Goal: Task Accomplishment & Management: Manage account settings

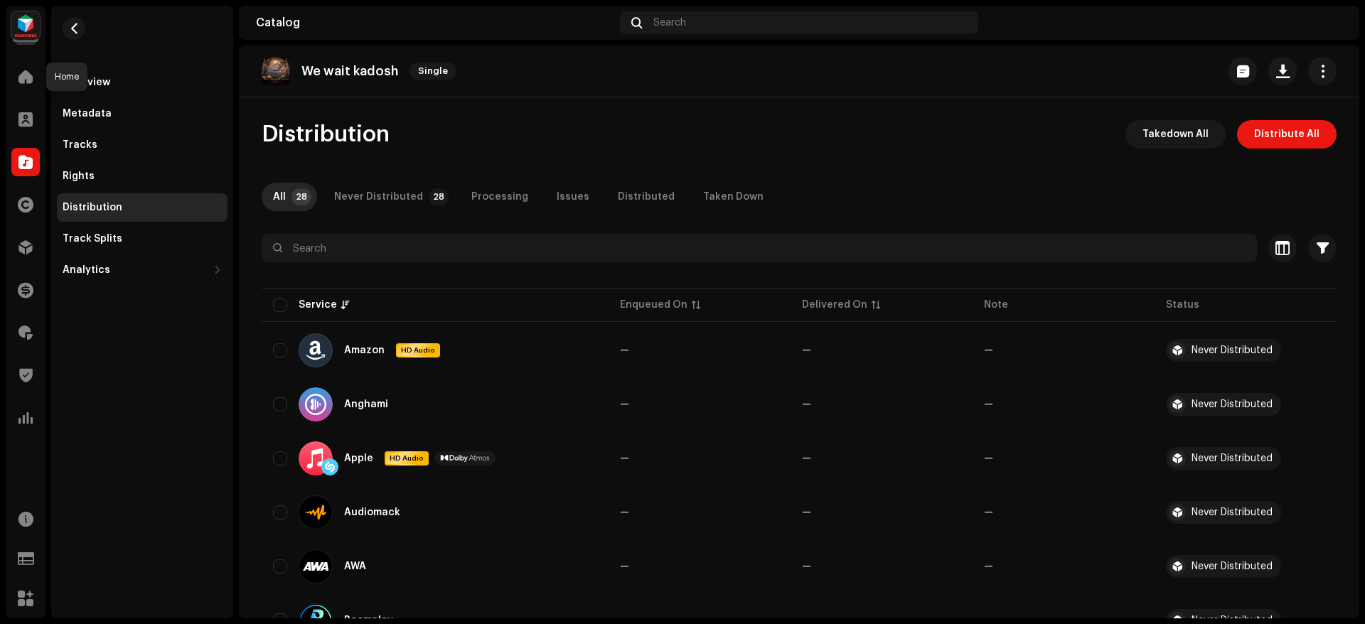
click at [18, 75] on span at bounding box center [25, 76] width 14 height 11
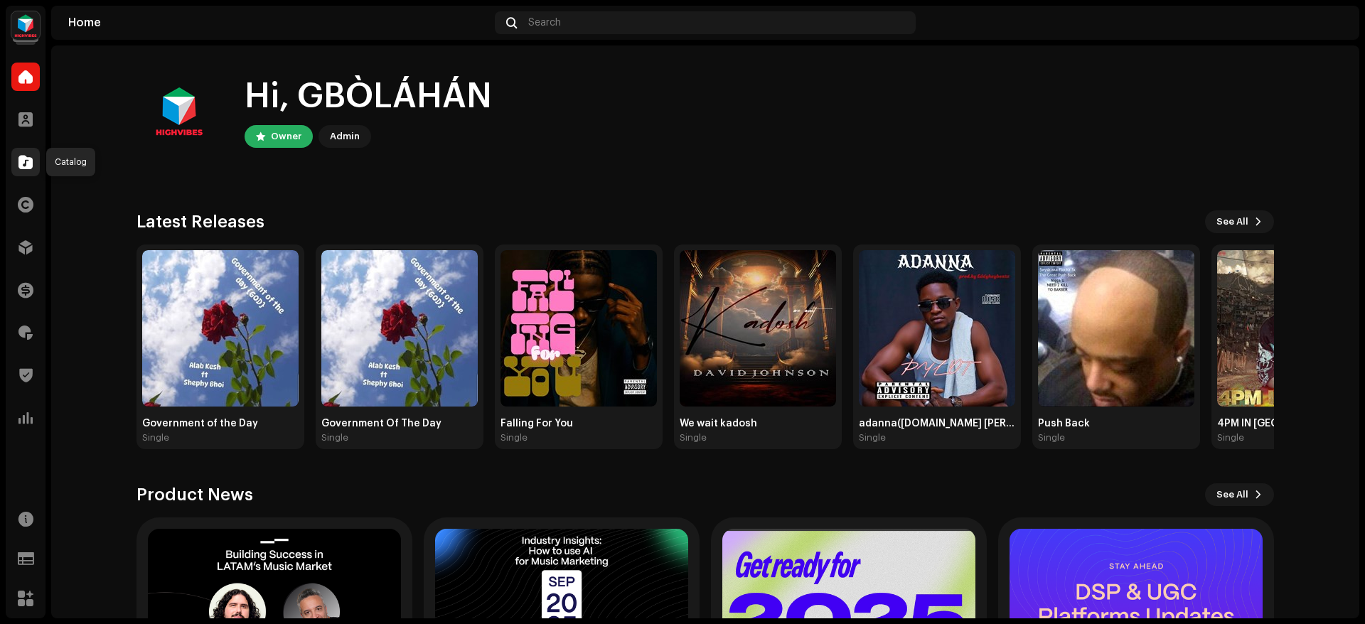
click at [26, 166] on span at bounding box center [25, 161] width 14 height 11
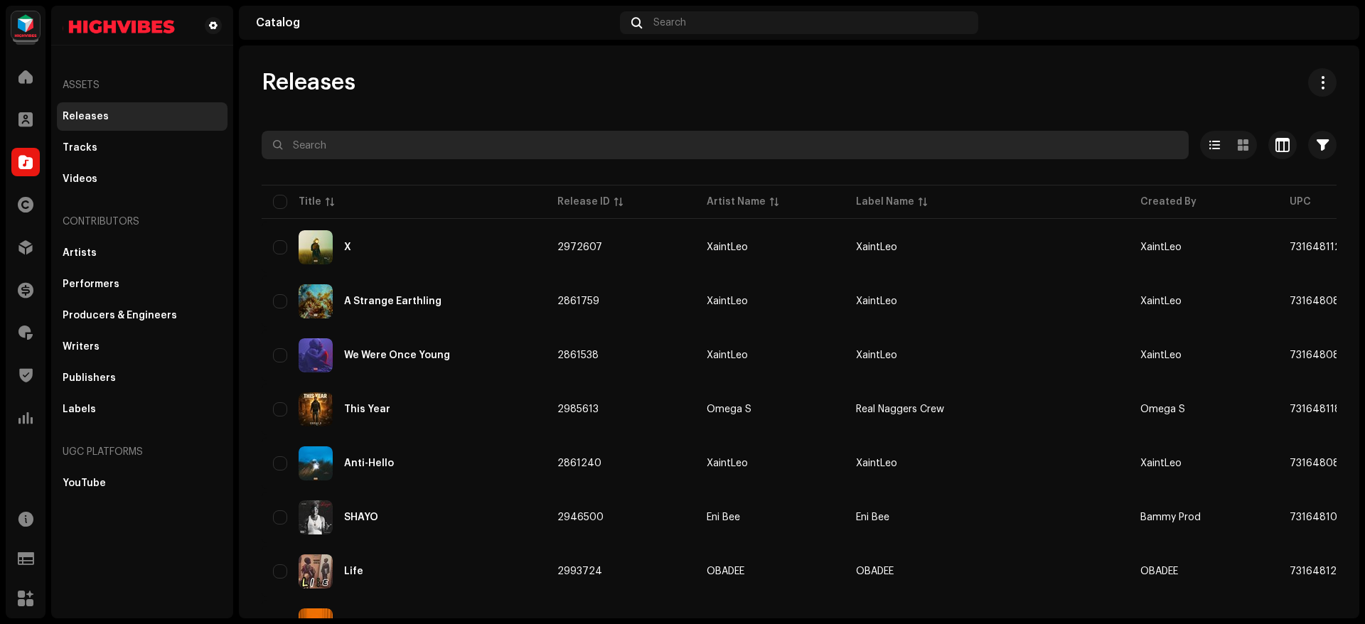
click at [404, 153] on input "text" at bounding box center [725, 145] width 927 height 28
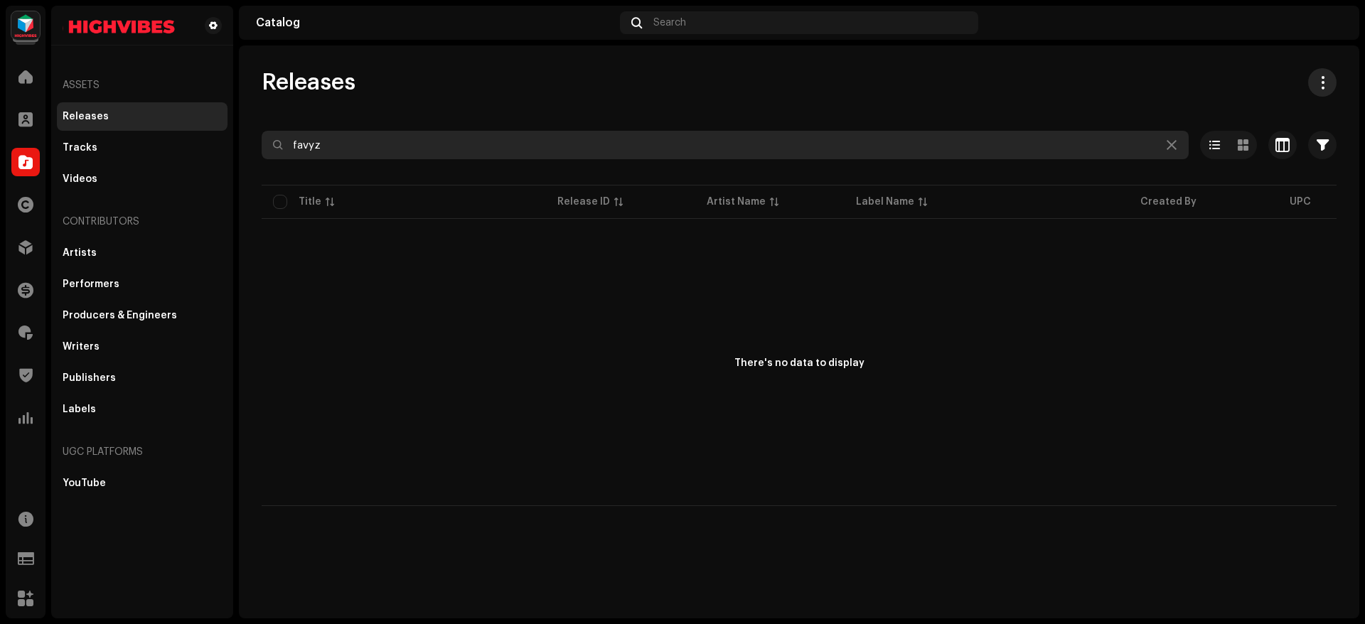
type input "favyz"
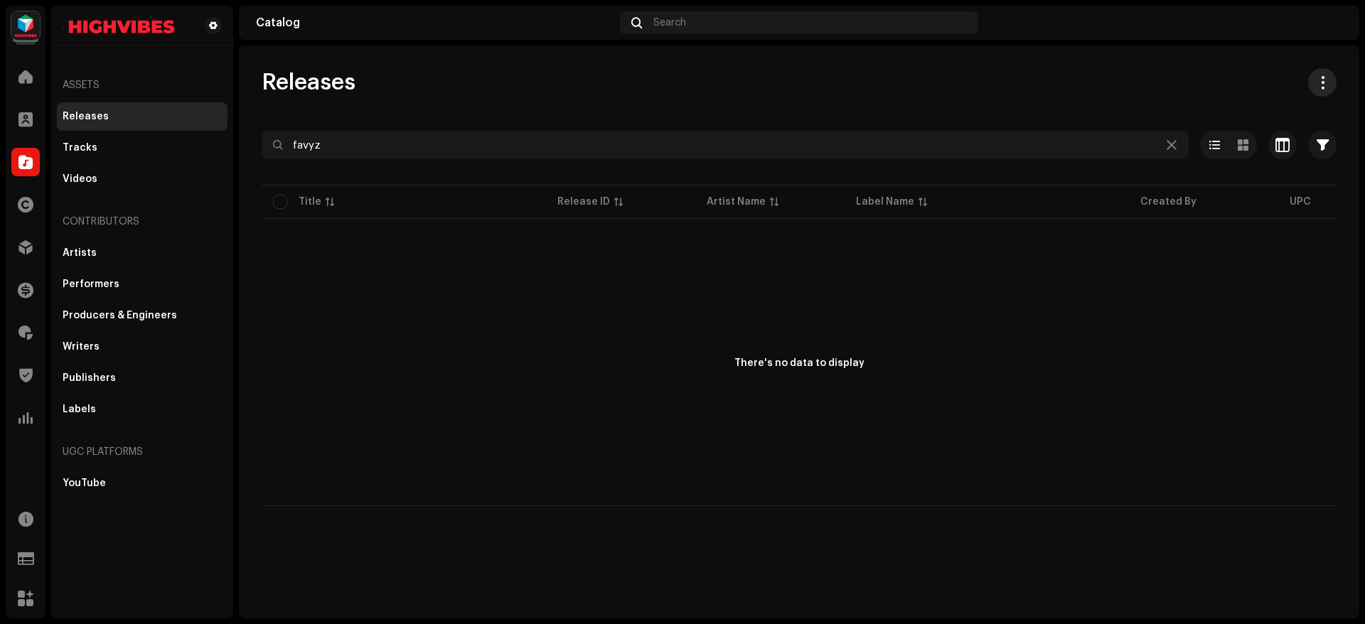
click at [1330, 90] on button at bounding box center [1322, 82] width 28 height 28
click at [1326, 139] on span "button" at bounding box center [1323, 144] width 12 height 11
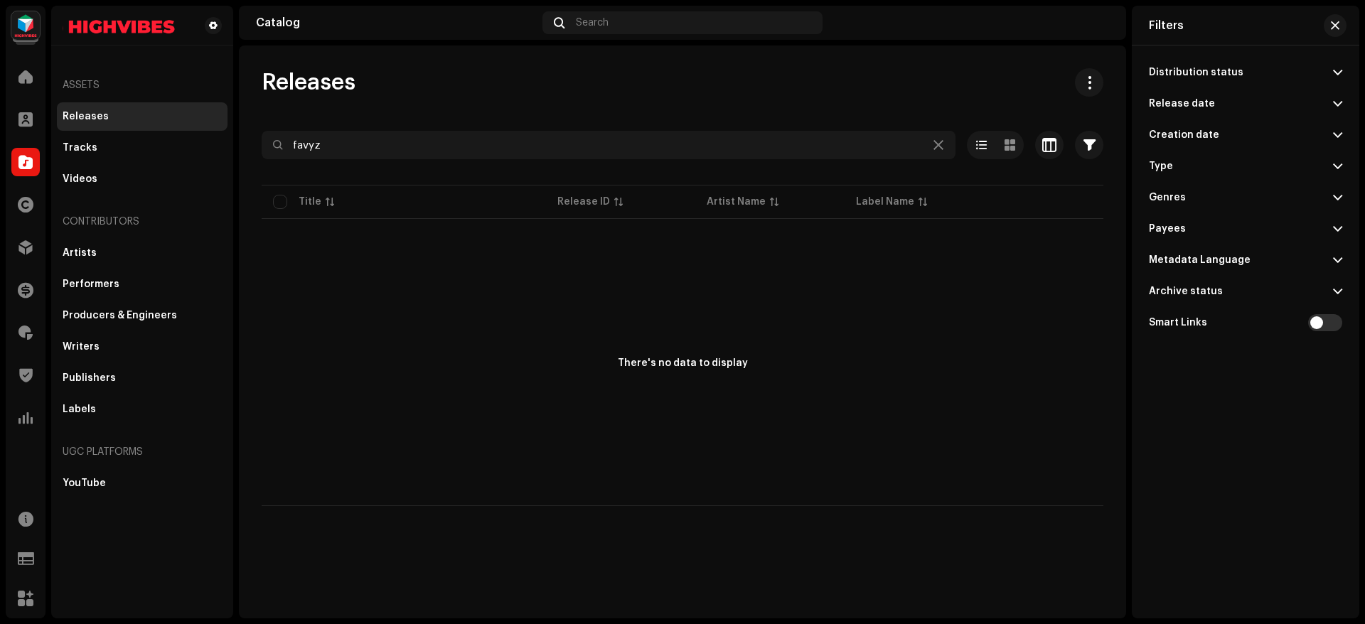
click at [1331, 284] on p-accordion-header "Archive status" at bounding box center [1245, 291] width 193 height 31
click at [1329, 346] on div at bounding box center [1335, 345] width 14 height 14
radio input "true"
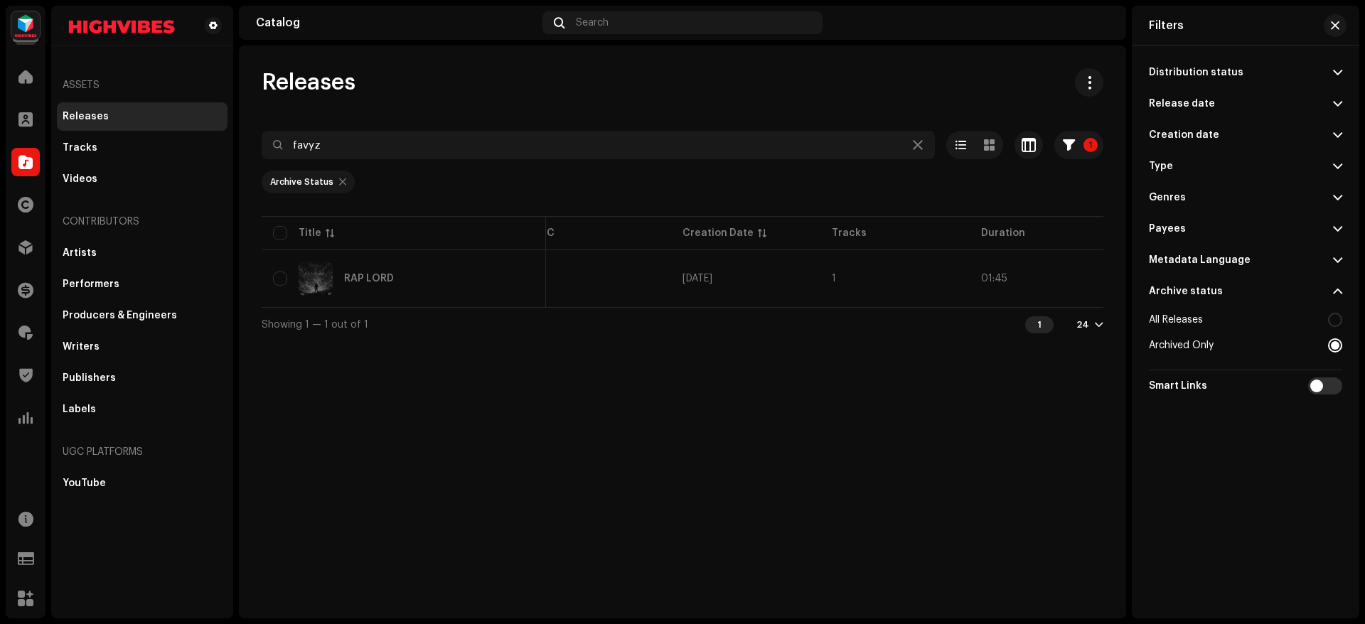
scroll to position [0, 759]
drag, startPoint x: 976, startPoint y: 316, endPoint x: 831, endPoint y: 432, distance: 185.1
click at [831, 432] on div "Releases favyz 1 Selected 0 Options Filters Distribution status Never Distribut…" at bounding box center [682, 332] width 887 height 573
click at [1328, 27] on button "button" at bounding box center [1335, 25] width 23 height 23
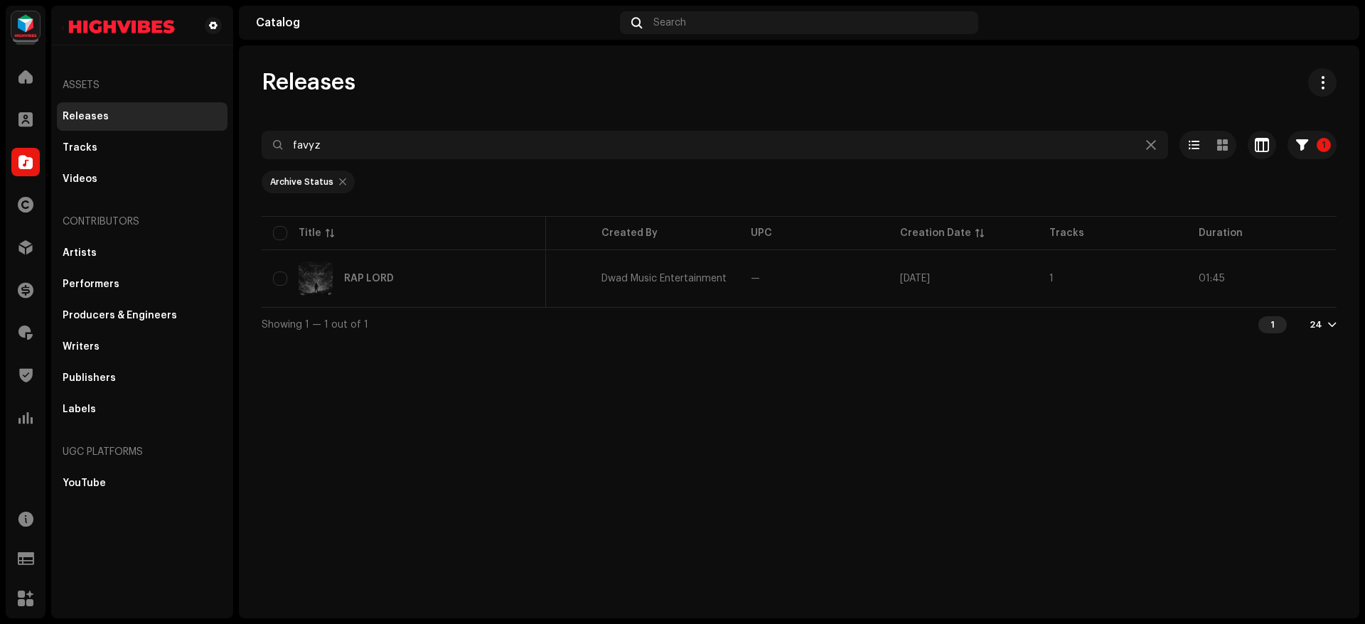
scroll to position [0, 539]
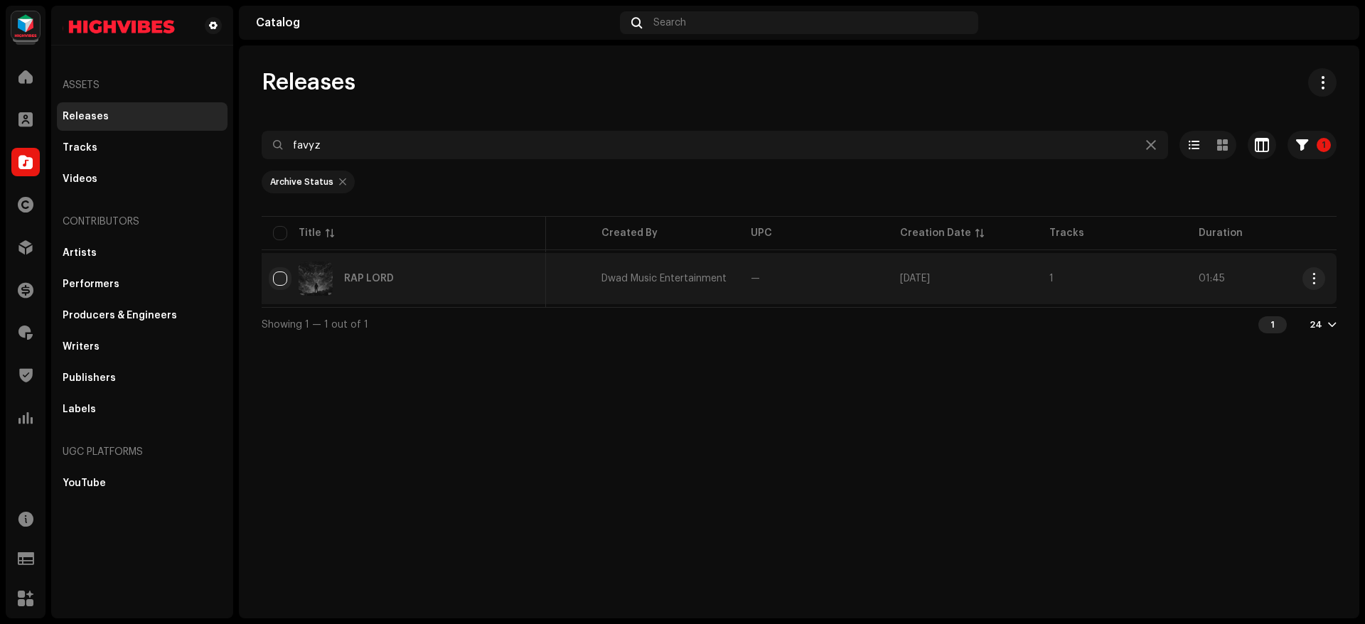
click at [282, 274] on input "checkbox" at bounding box center [280, 279] width 14 height 14
checkbox input "true"
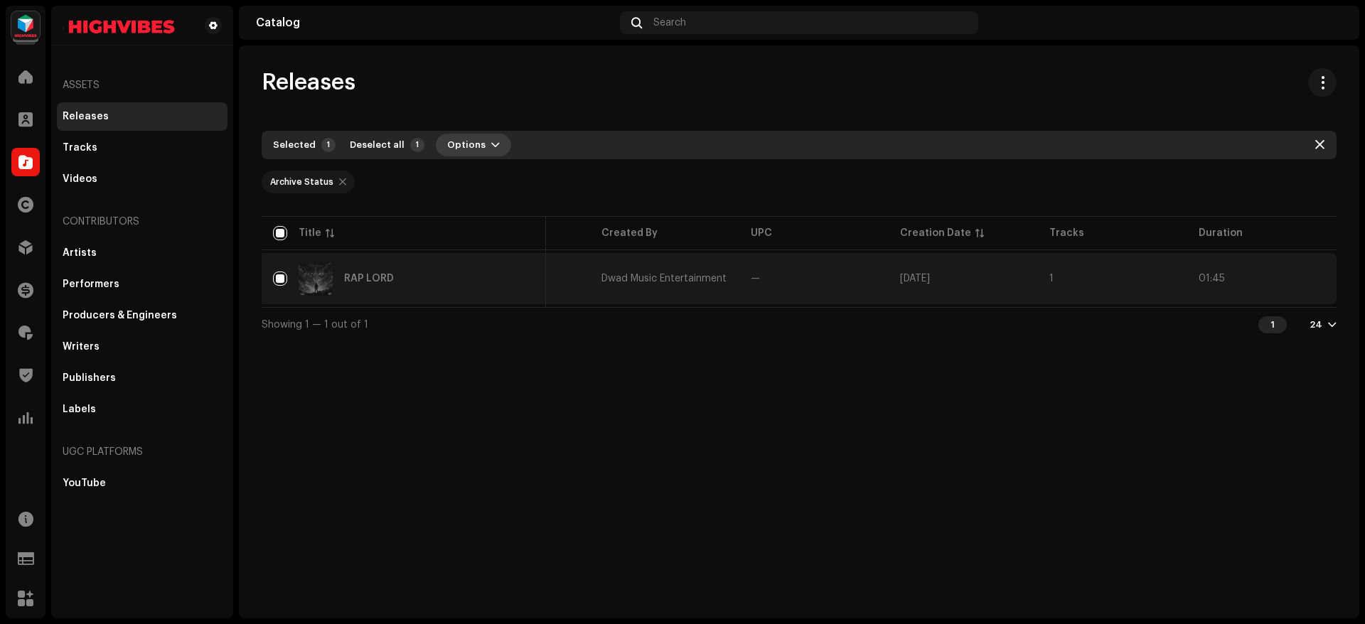
drag, startPoint x: 452, startPoint y: 132, endPoint x: 470, endPoint y: 140, distance: 20.1
click at [470, 140] on div "Selected 1 Deselect all 1 Options" at bounding box center [799, 145] width 1075 height 28
click at [470, 140] on span "Options" at bounding box center [466, 145] width 38 height 28
click at [483, 170] on div "Unarchive" at bounding box center [506, 177] width 144 height 28
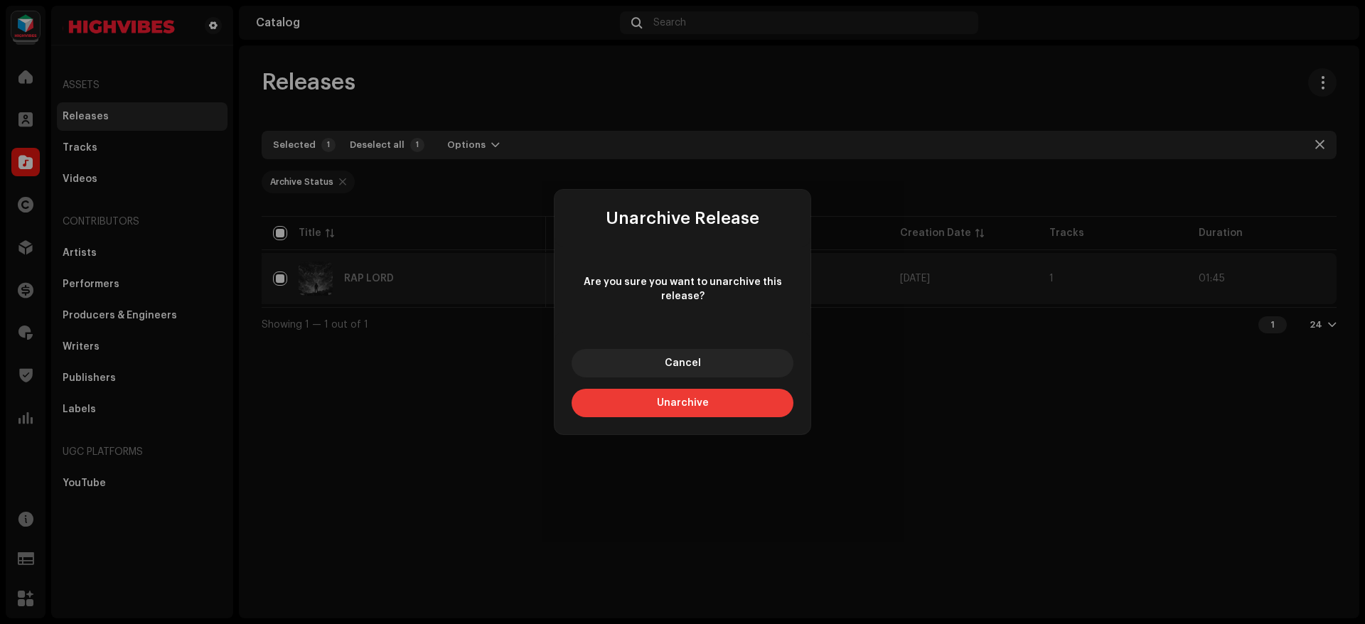
click at [697, 396] on button "Unarchive" at bounding box center [683, 403] width 222 height 28
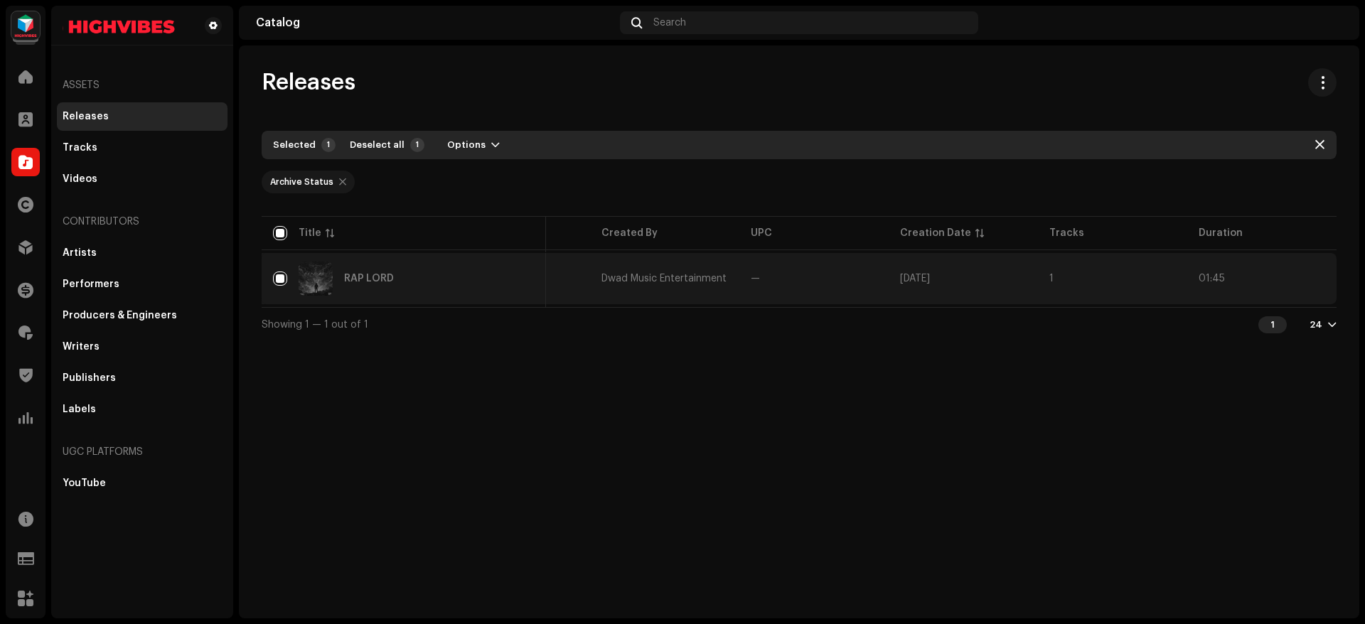
checkbox input "false"
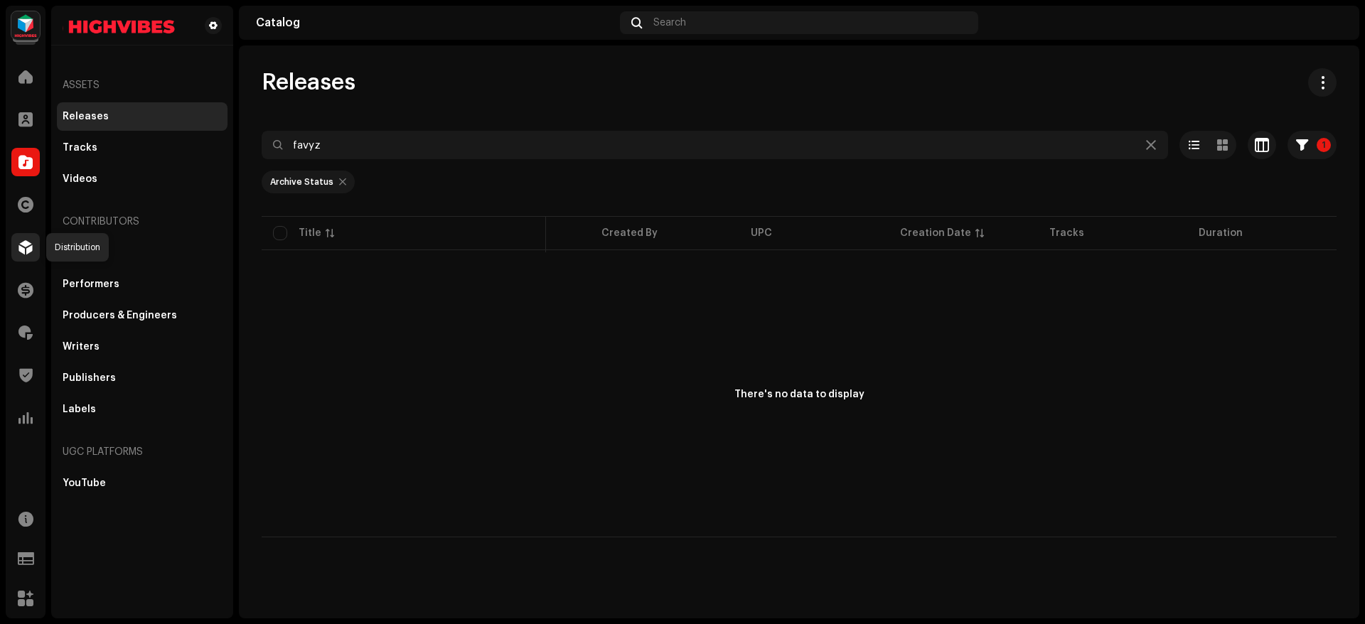
click at [26, 252] on span at bounding box center [25, 247] width 14 height 11
